Goal: Find specific fact: Find specific fact

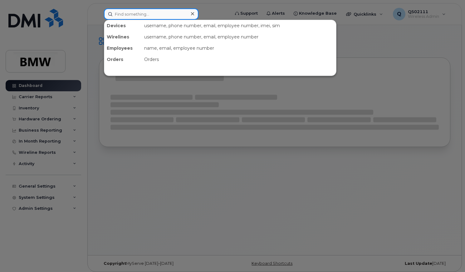
click at [155, 16] on input at bounding box center [151, 13] width 95 height 11
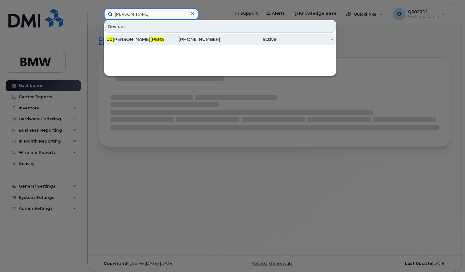
type input "[PERSON_NAME]"
click at [150, 40] on div "[PERSON_NAME] [PERSON_NAME]" at bounding box center [135, 39] width 57 height 6
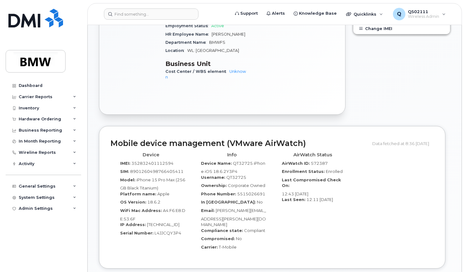
scroll to position [320, 0]
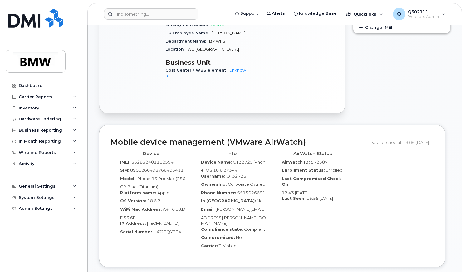
click at [160, 159] on span "352832401112594" at bounding box center [152, 161] width 42 height 5
copy span "352832401112594"
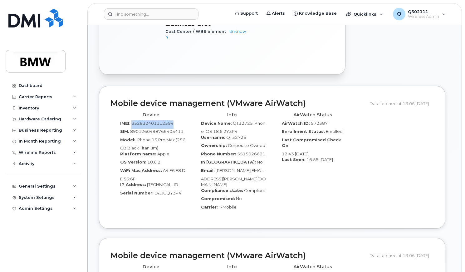
scroll to position [402, 0]
